Goal: Task Accomplishment & Management: Use online tool/utility

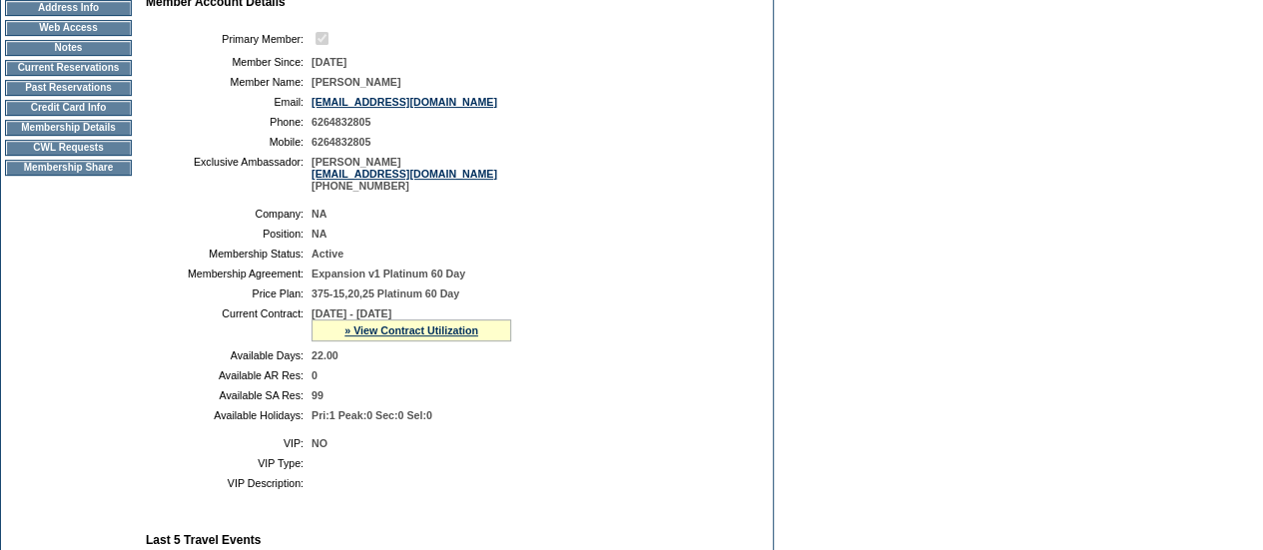
scroll to position [200, 0]
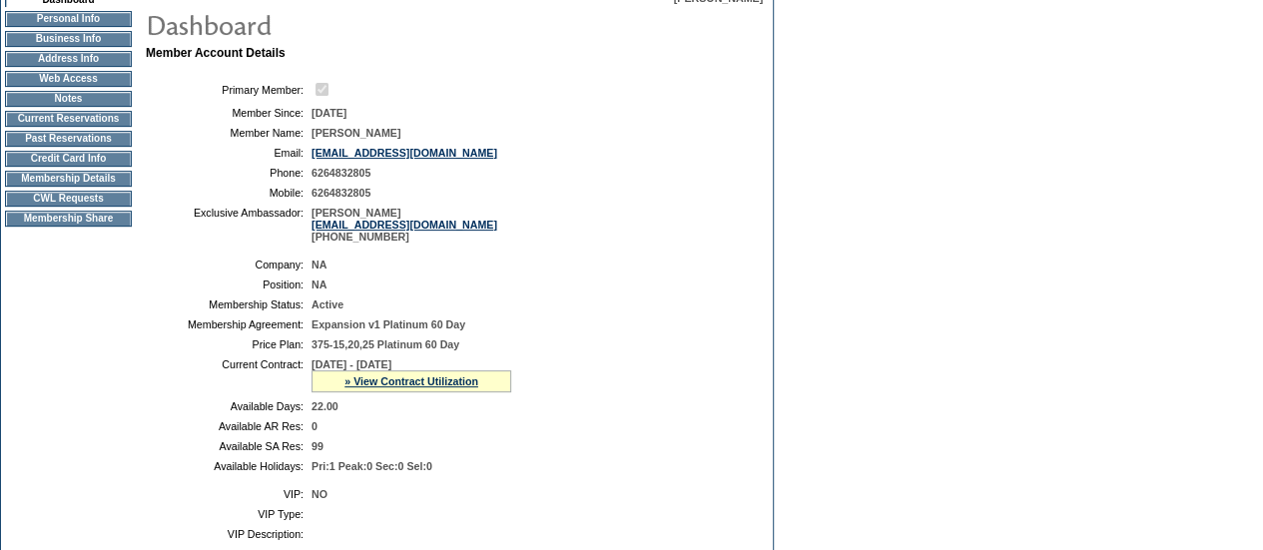
drag, startPoint x: 460, startPoint y: 373, endPoint x: 313, endPoint y: 381, distance: 148.0
click at [313, 381] on td "4/1/2025 - 3/31/2026 » View Contract Utilization Current Contract Remaining Bal…" at bounding box center [524, 375] width 425 height 34
copy span "4/1/2025 - 3/31/2026"
click at [64, 205] on td "CWL Requests" at bounding box center [68, 199] width 127 height 16
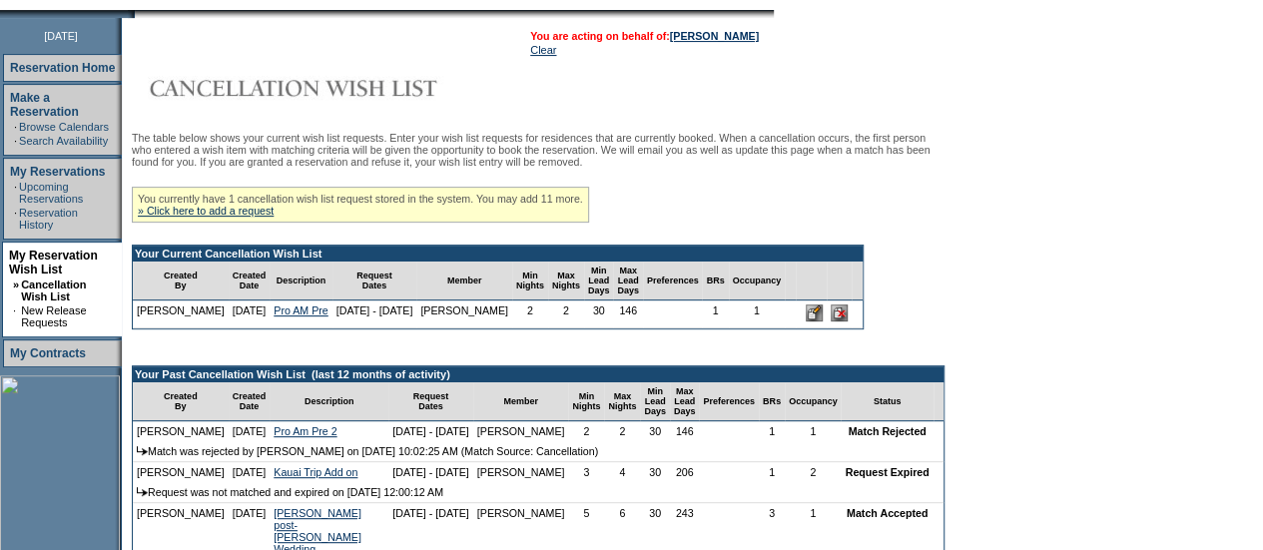
scroll to position [248, 0]
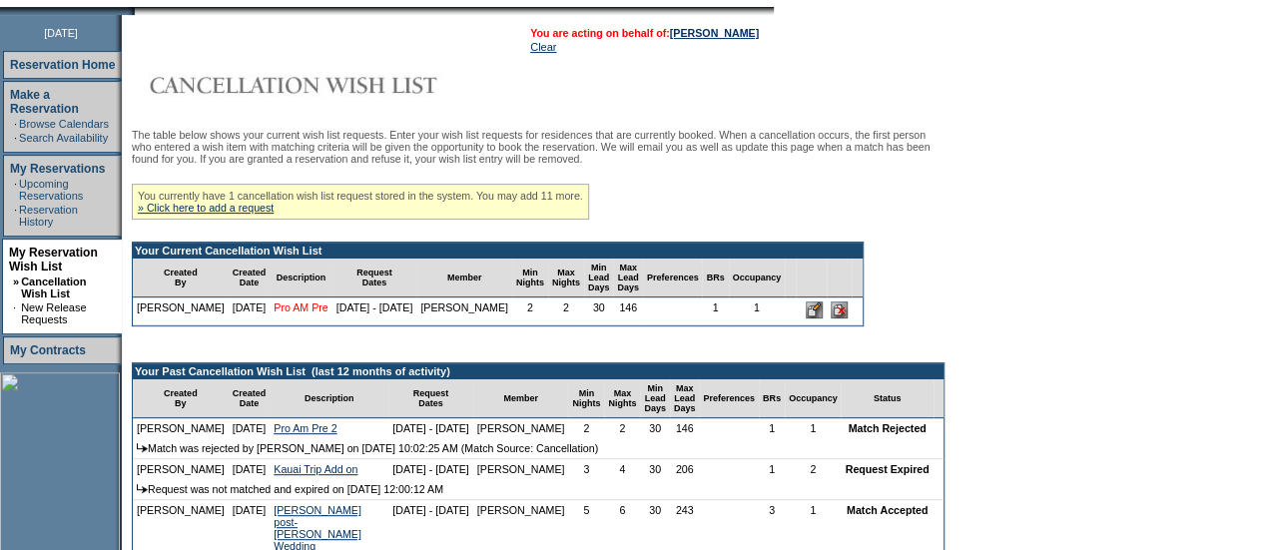
click at [280, 314] on link "Pro AM Pre" at bounding box center [301, 308] width 54 height 12
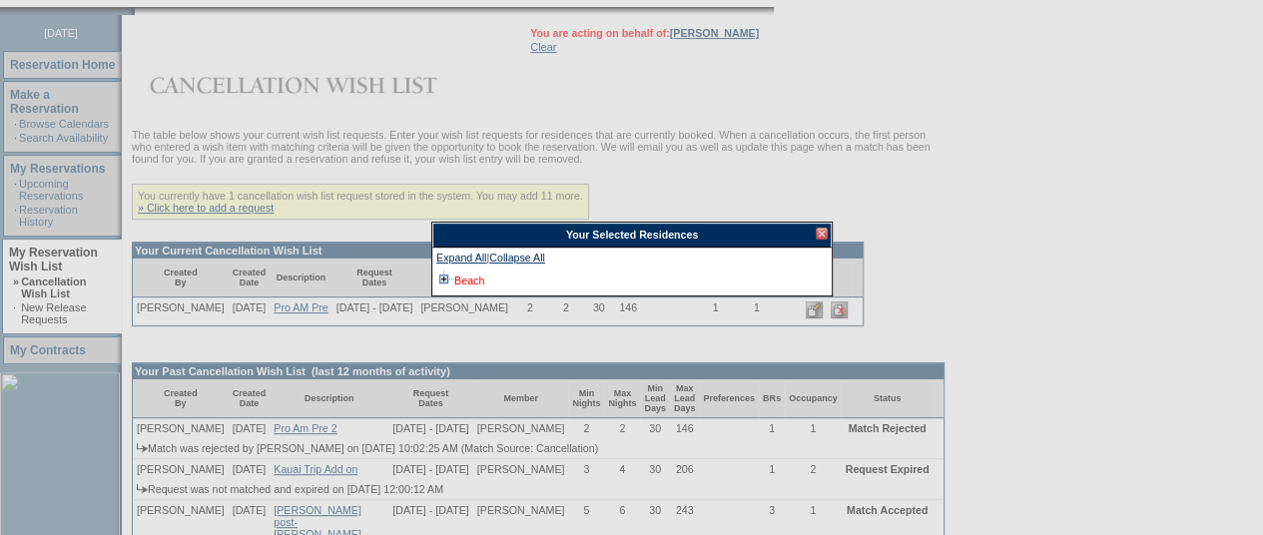
click at [465, 277] on link "Beach" at bounding box center [469, 281] width 30 height 12
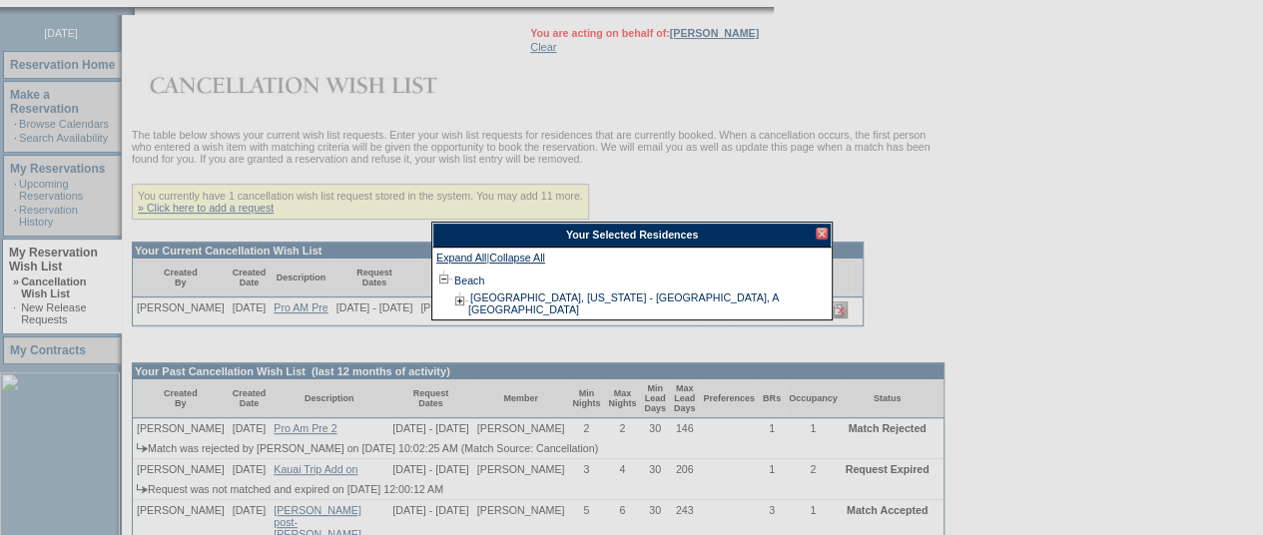
click at [818, 232] on div at bounding box center [822, 234] width 12 height 12
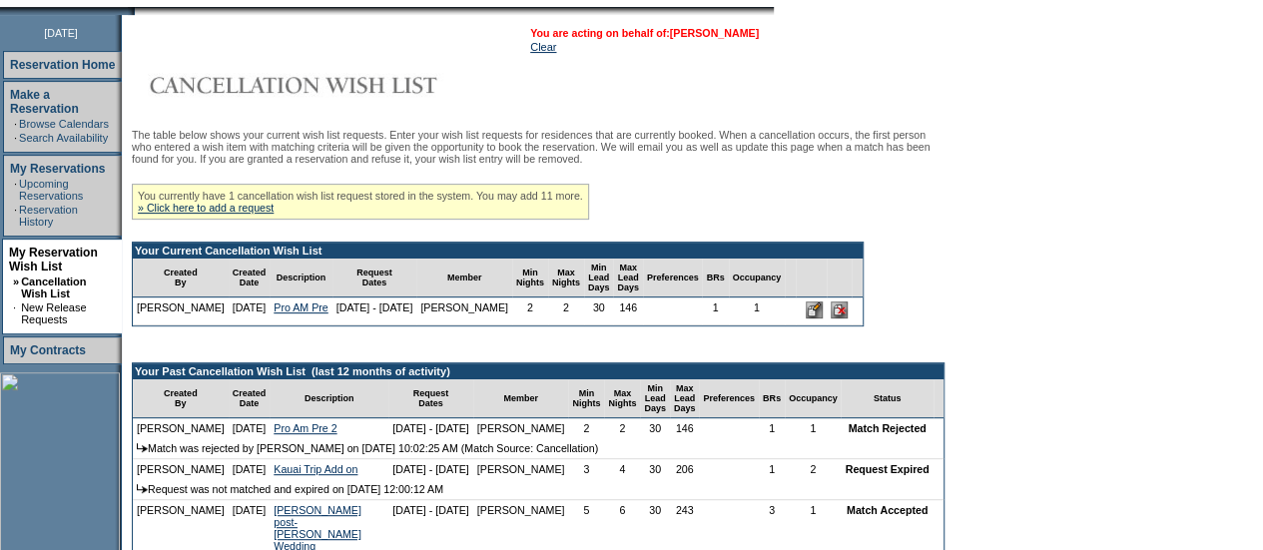
click at [674, 28] on link "[PERSON_NAME]" at bounding box center [714, 33] width 89 height 12
